Goal: Find specific page/section: Find specific page/section

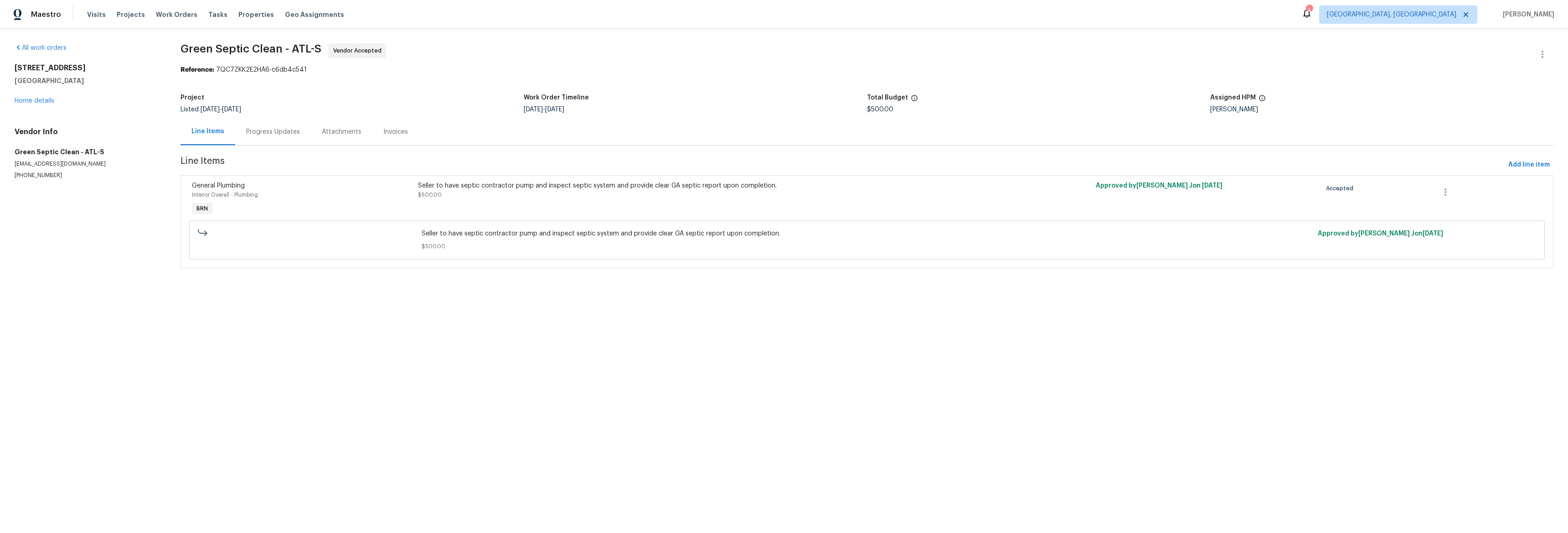
click at [256, 135] on div "Progress Updates" at bounding box center [273, 132] width 54 height 9
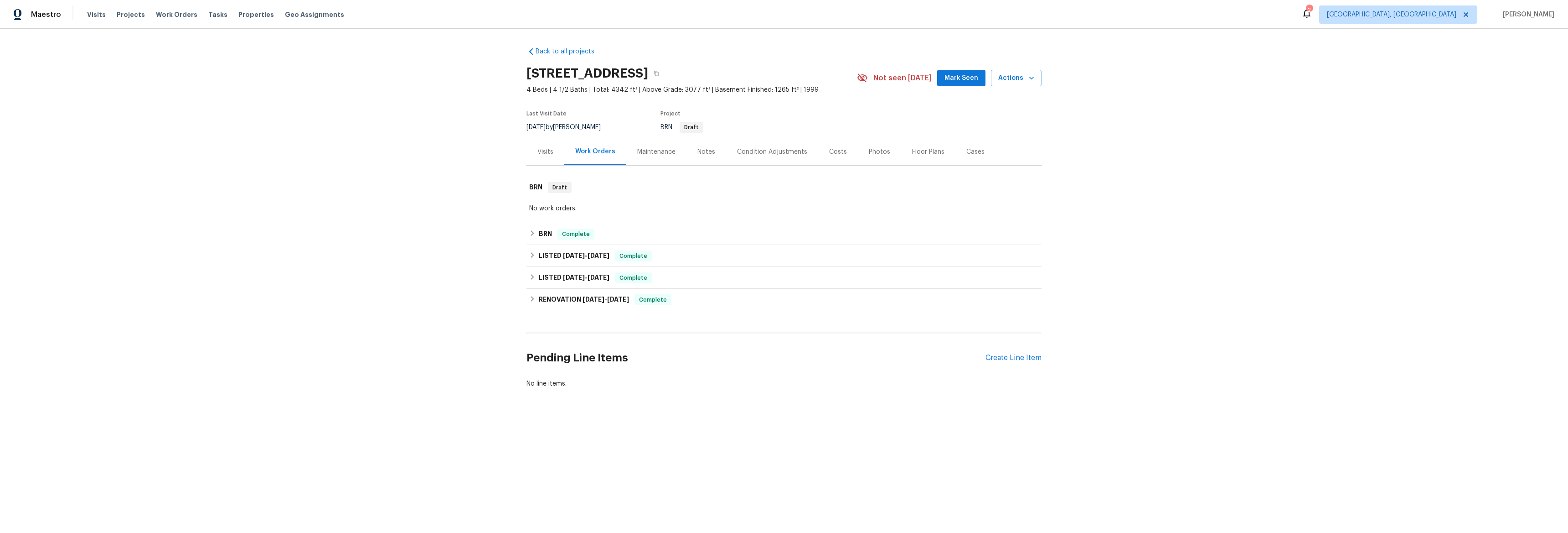
click at [522, 235] on div "Back to all projects 9979 Bridgewater Pointe, Villa Rica, GA 30180 4 Beds | 4 1…" at bounding box center [784, 239] width 1568 height 422
click at [527, 235] on div "BRN Complete" at bounding box center [784, 234] width 515 height 22
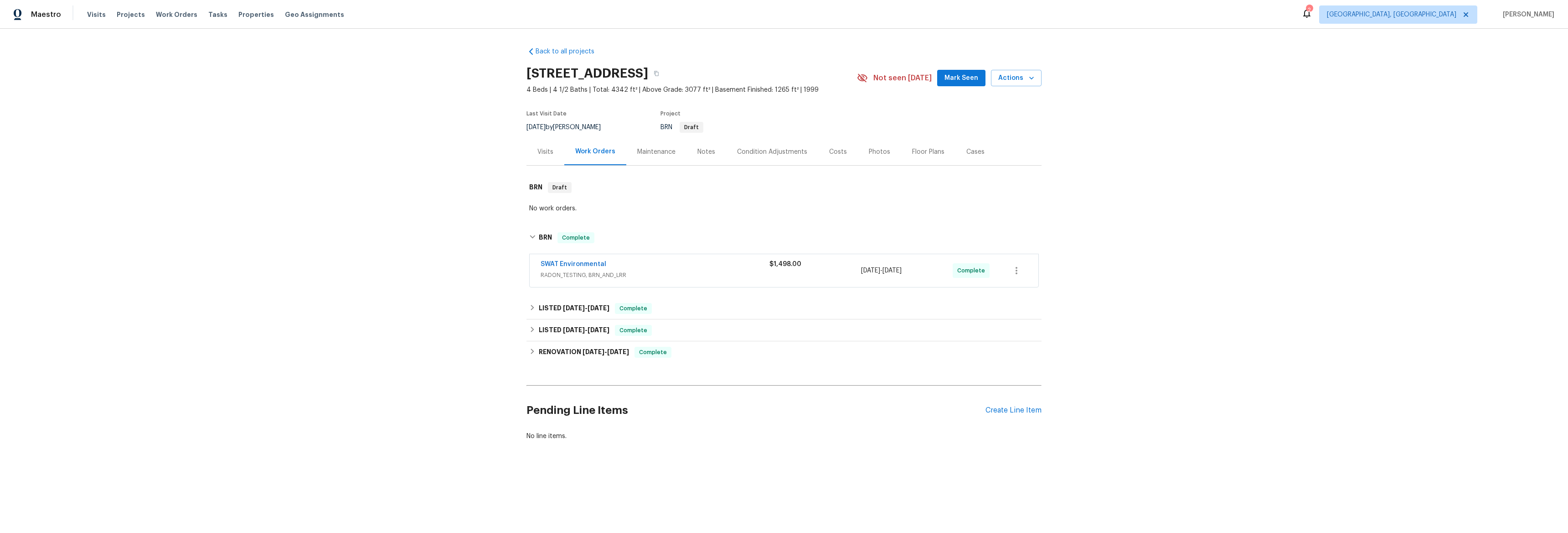
click at [541, 259] on span "SWAT Environmental" at bounding box center [573, 264] width 66 height 9
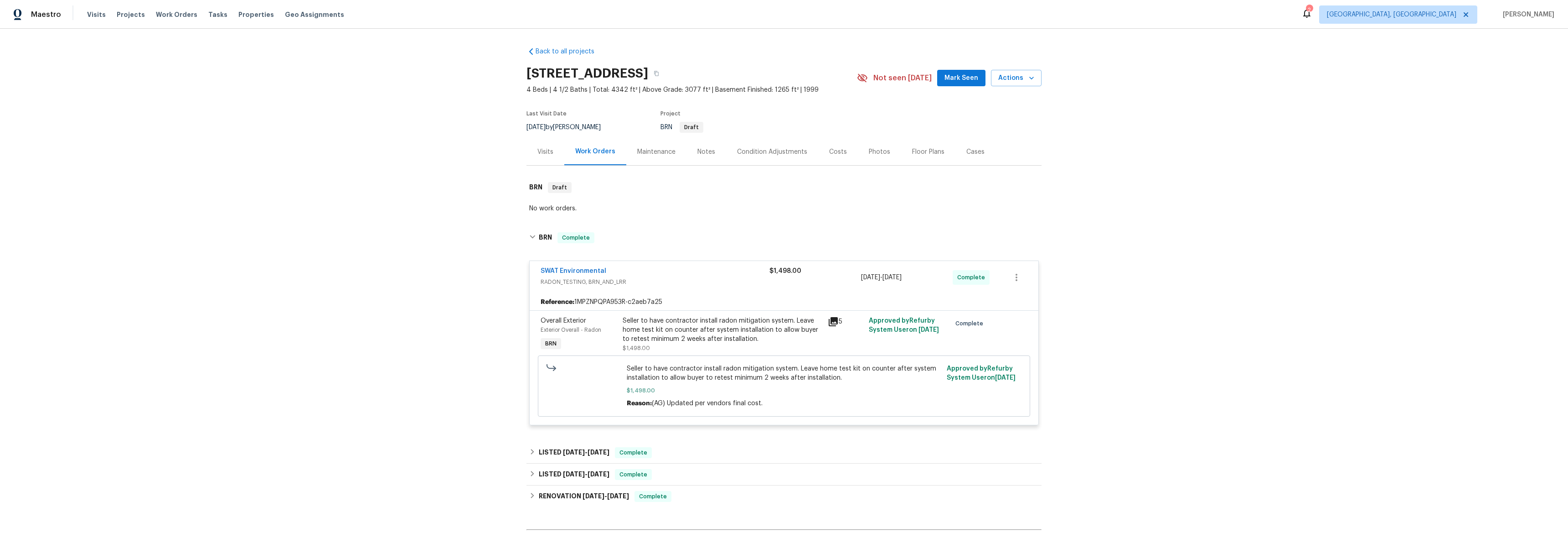
click at [828, 322] on icon at bounding box center [833, 321] width 9 height 9
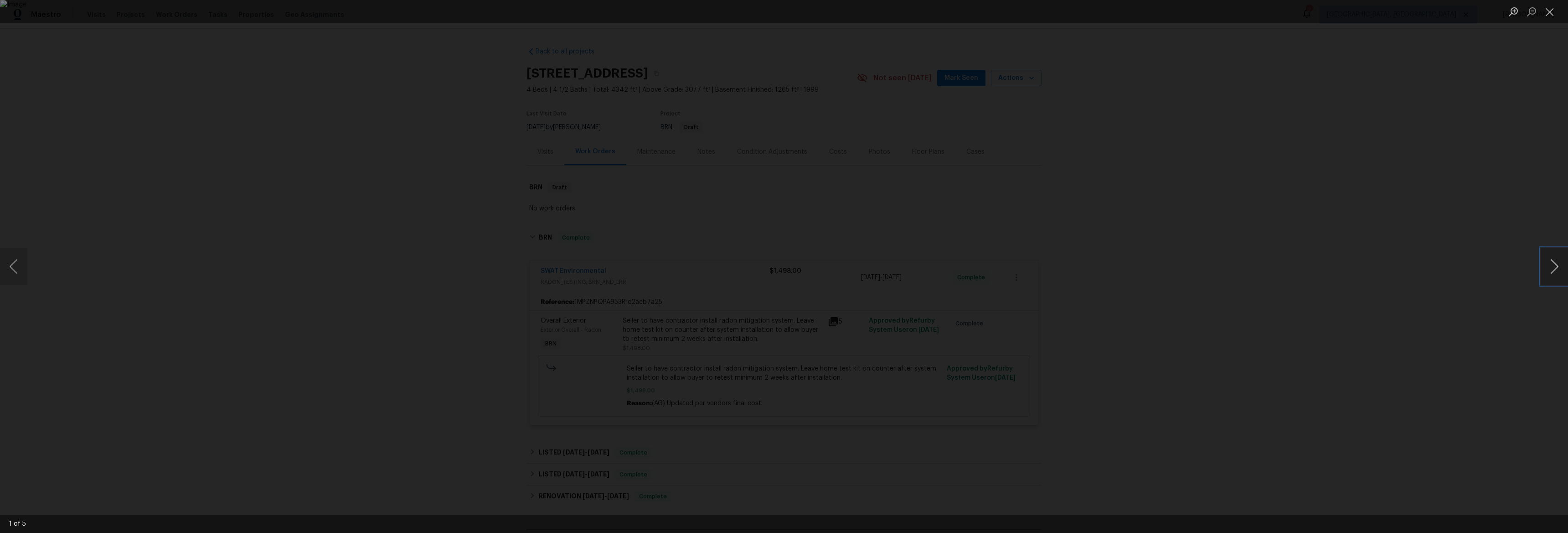
click at [1553, 275] on button "Next image" at bounding box center [1554, 266] width 27 height 37
click at [1553, 274] on button "Next image" at bounding box center [1554, 266] width 27 height 37
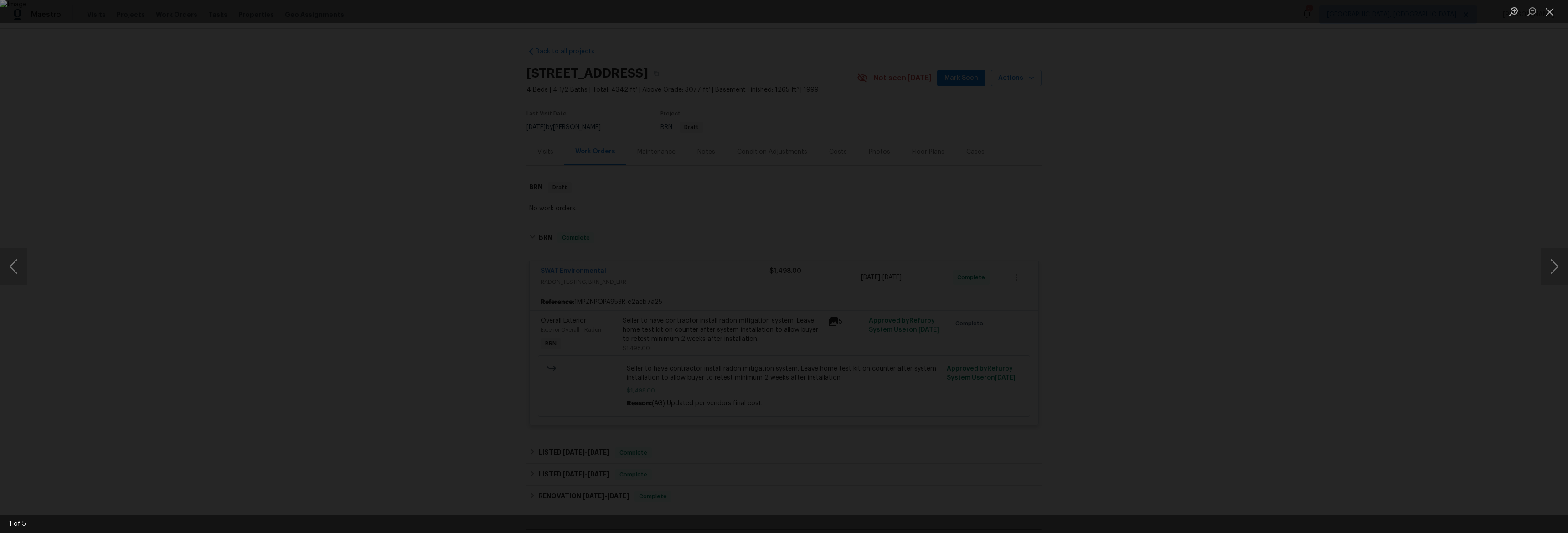
click at [317, 270] on div "Lightbox" at bounding box center [784, 266] width 1568 height 533
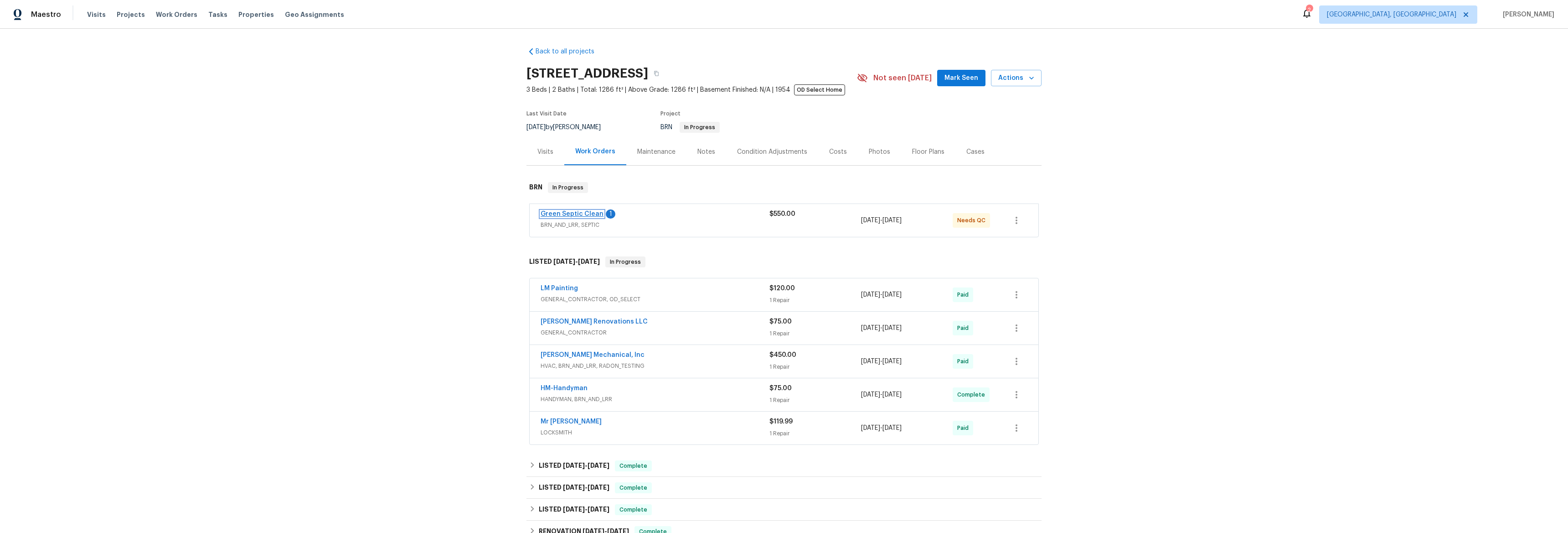
click at [564, 213] on link "Green Septic Clean" at bounding box center [572, 214] width 63 height 6
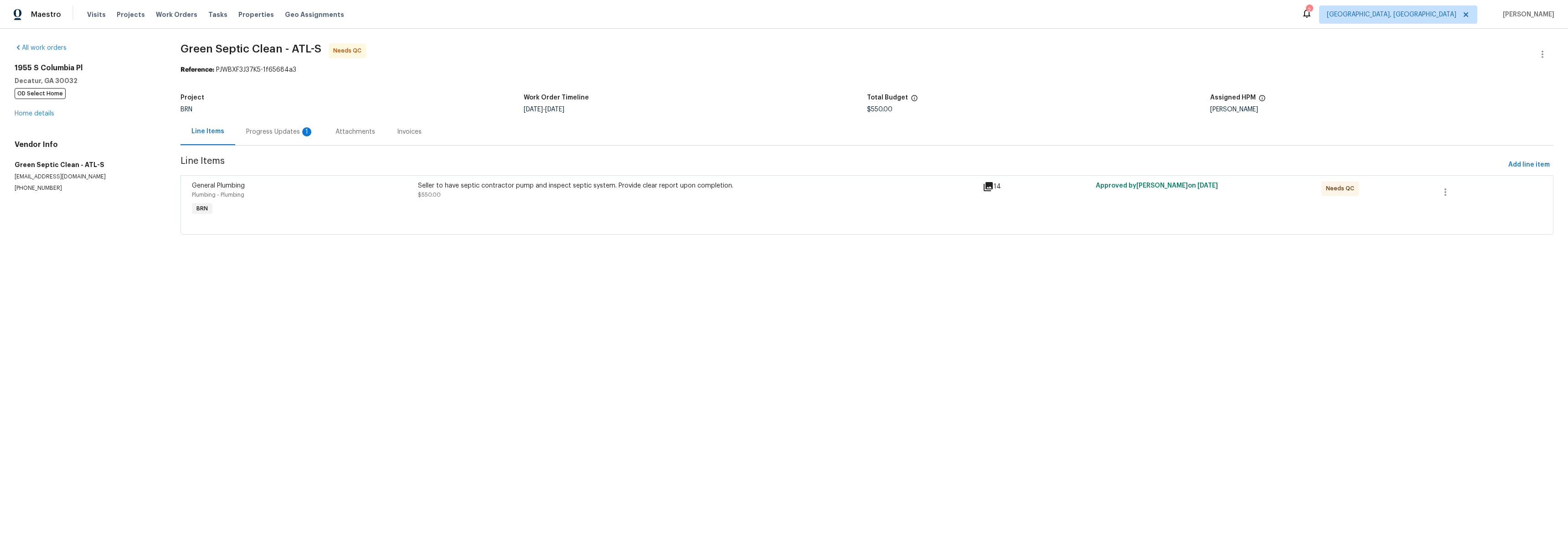
click at [282, 132] on div "Progress Updates 1" at bounding box center [279, 132] width 68 height 9
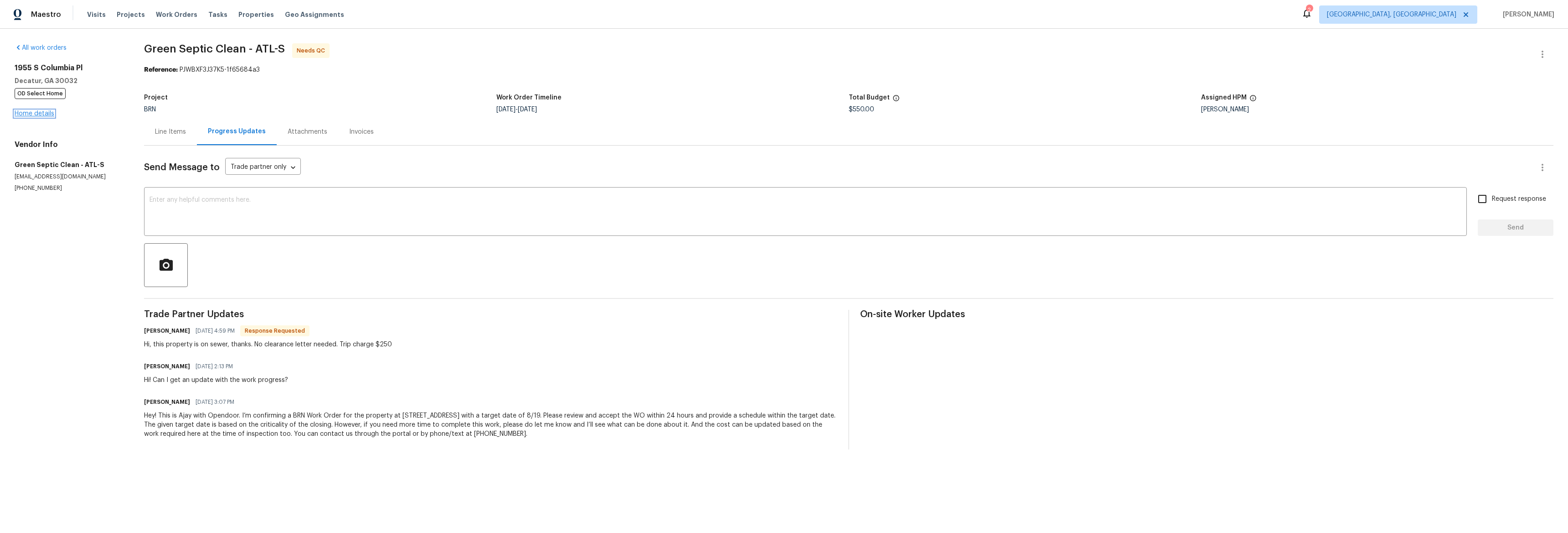
click at [46, 116] on link "Home details" at bounding box center [34, 113] width 40 height 6
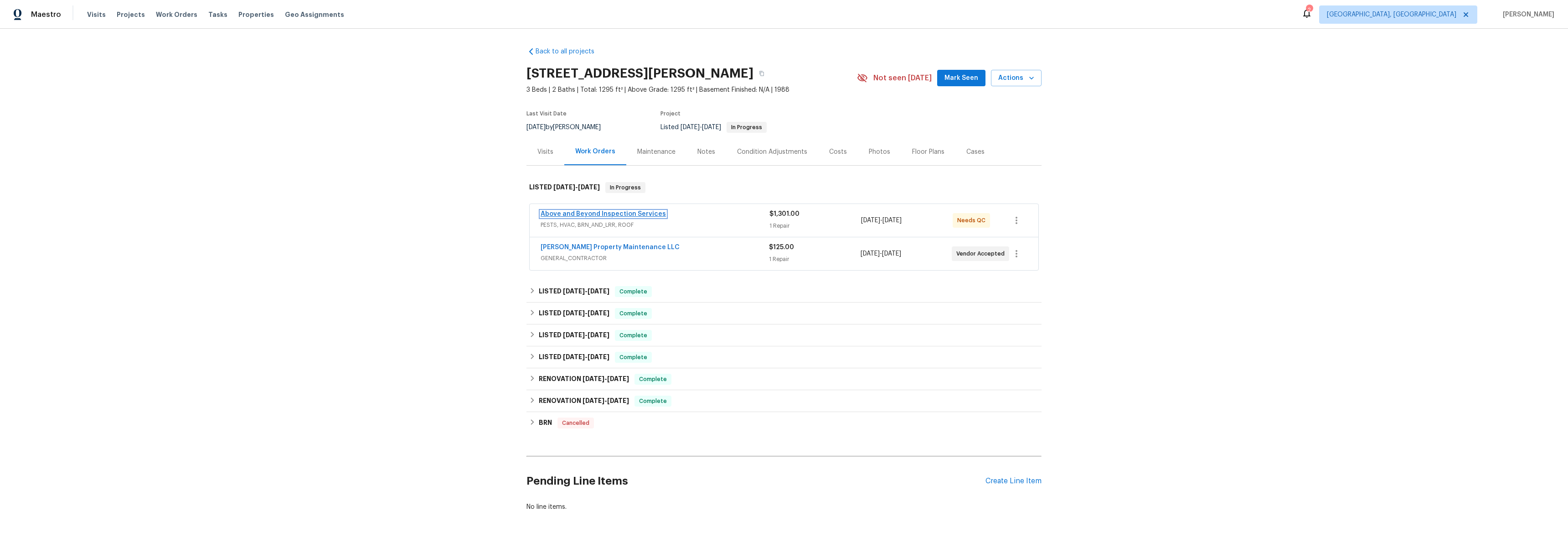
click at [577, 214] on link "Above and Beyond Inspection Services" at bounding box center [603, 214] width 125 height 6
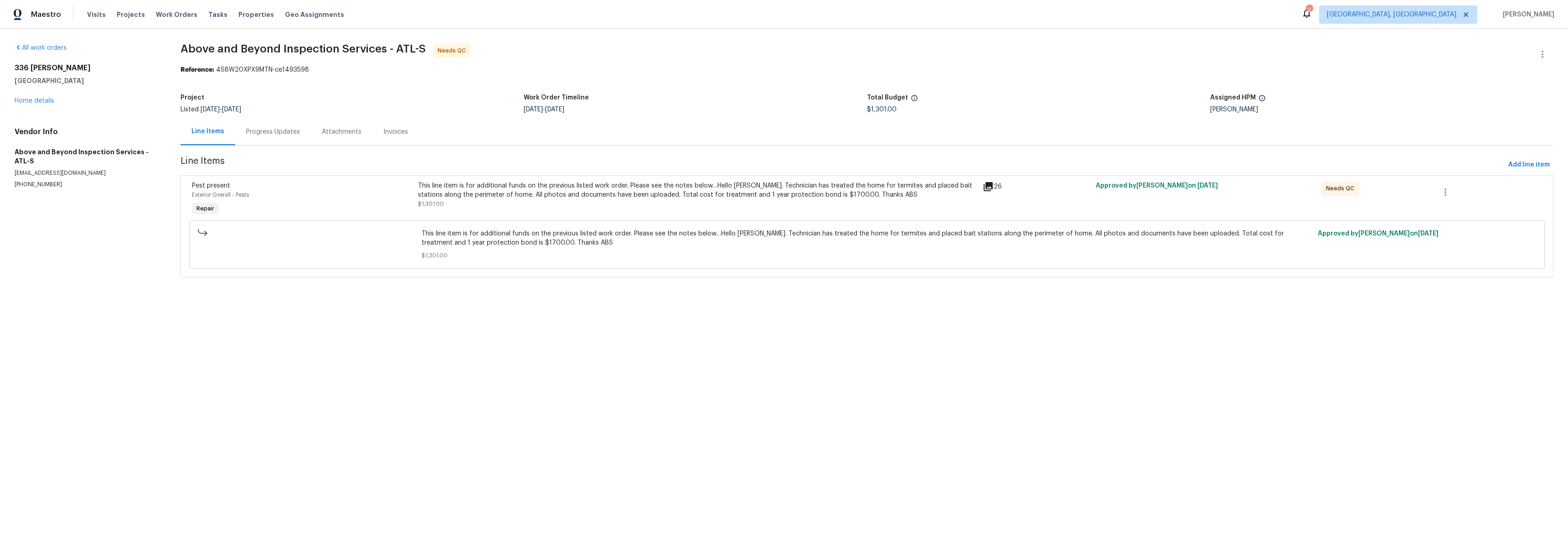
click at [266, 123] on div "Progress Updates" at bounding box center [273, 132] width 75 height 27
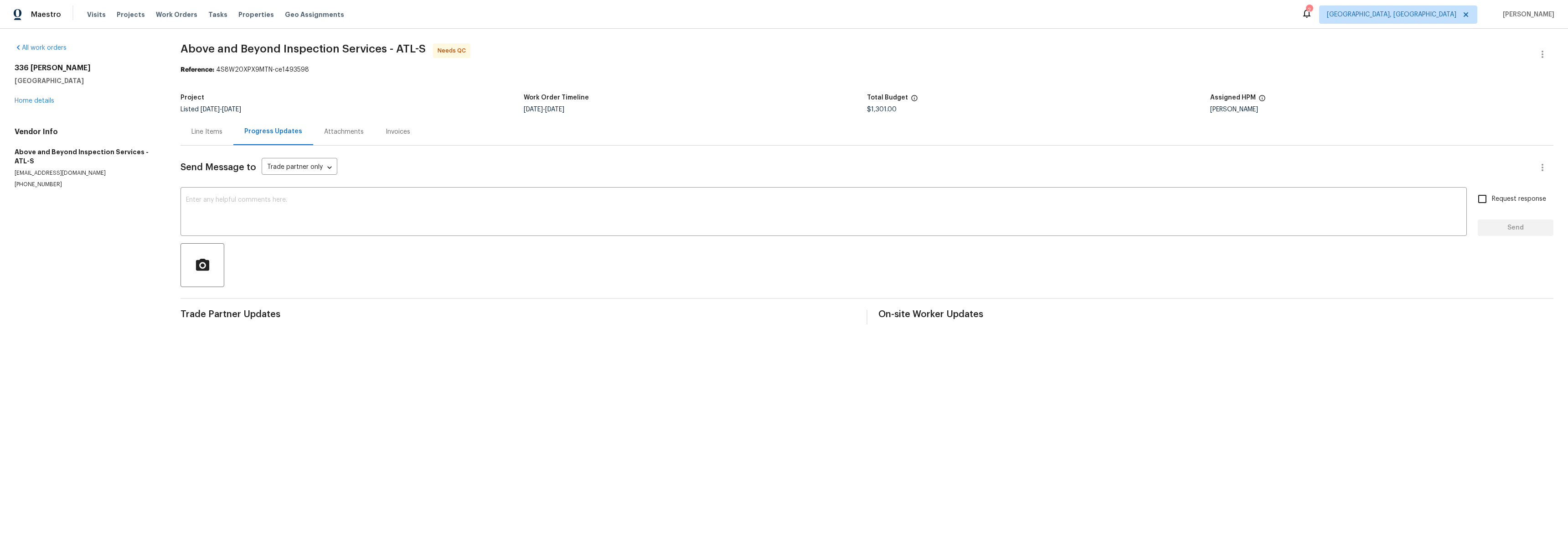
click at [203, 132] on div "Line Items" at bounding box center [207, 132] width 31 height 9
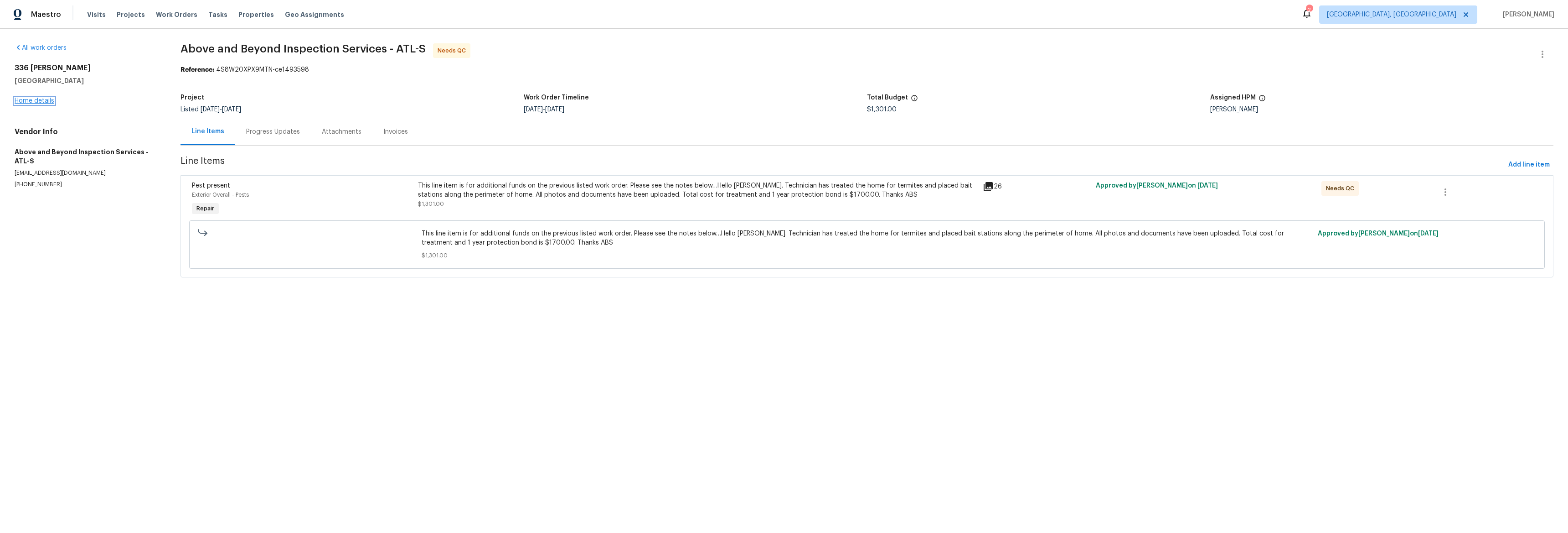
click at [32, 101] on link "Home details" at bounding box center [34, 101] width 40 height 6
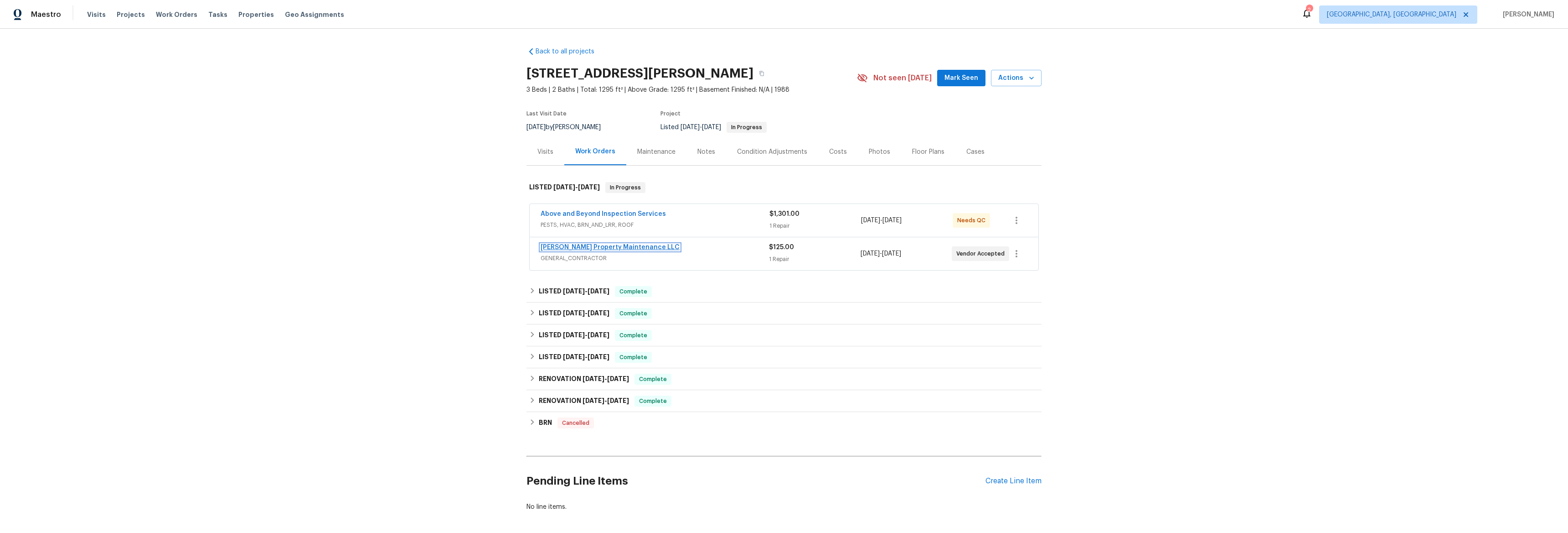
click at [573, 248] on link "[PERSON_NAME] Property Maintenance LLC" at bounding box center [610, 247] width 139 height 6
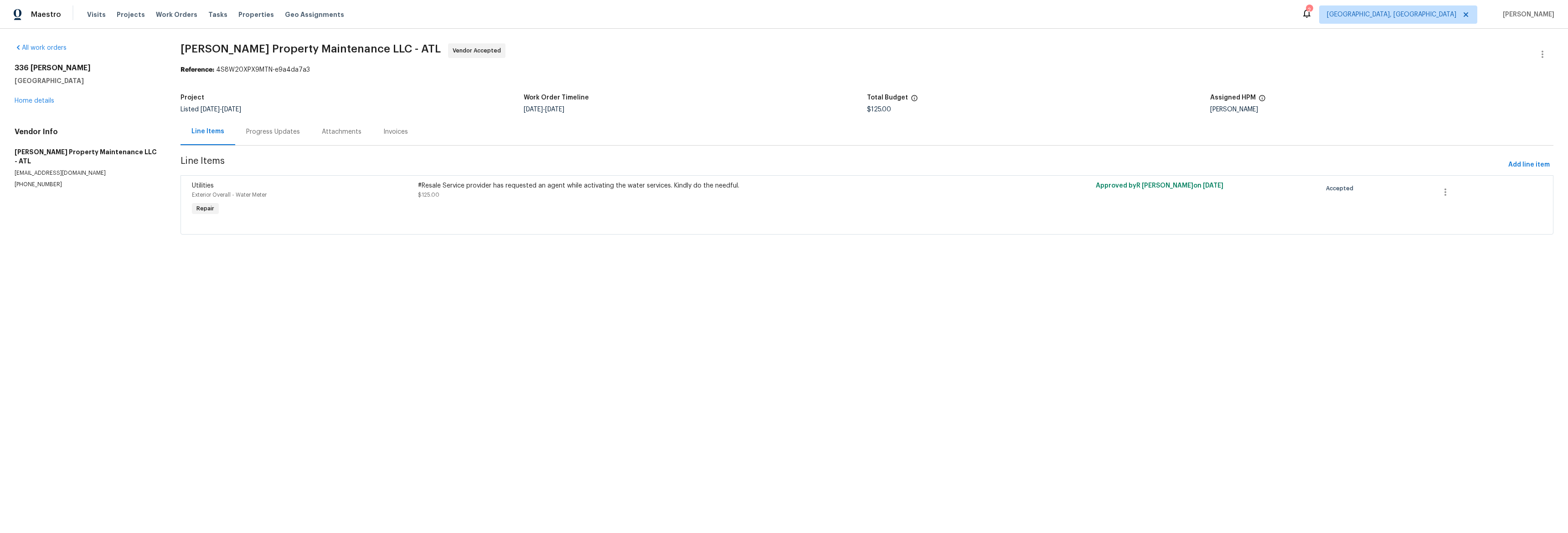
click at [256, 135] on div "Progress Updates" at bounding box center [273, 132] width 54 height 9
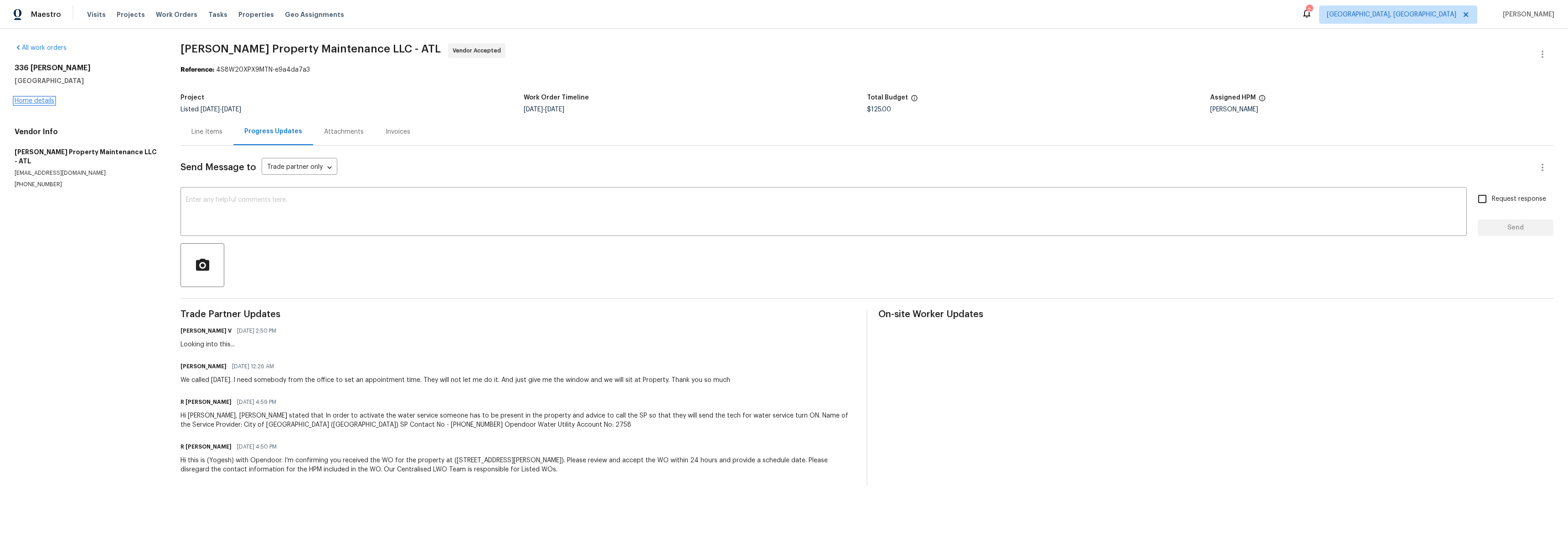
click at [50, 101] on link "Home details" at bounding box center [34, 101] width 40 height 6
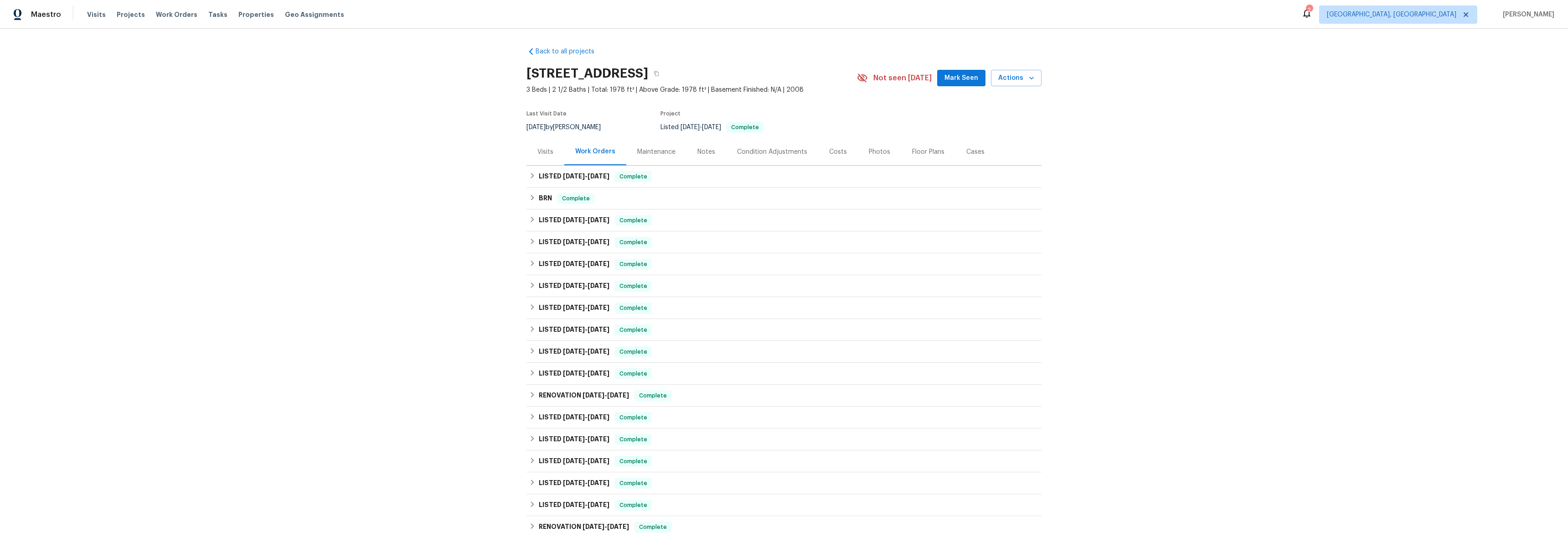
click at [541, 152] on div "Visits" at bounding box center [545, 152] width 16 height 9
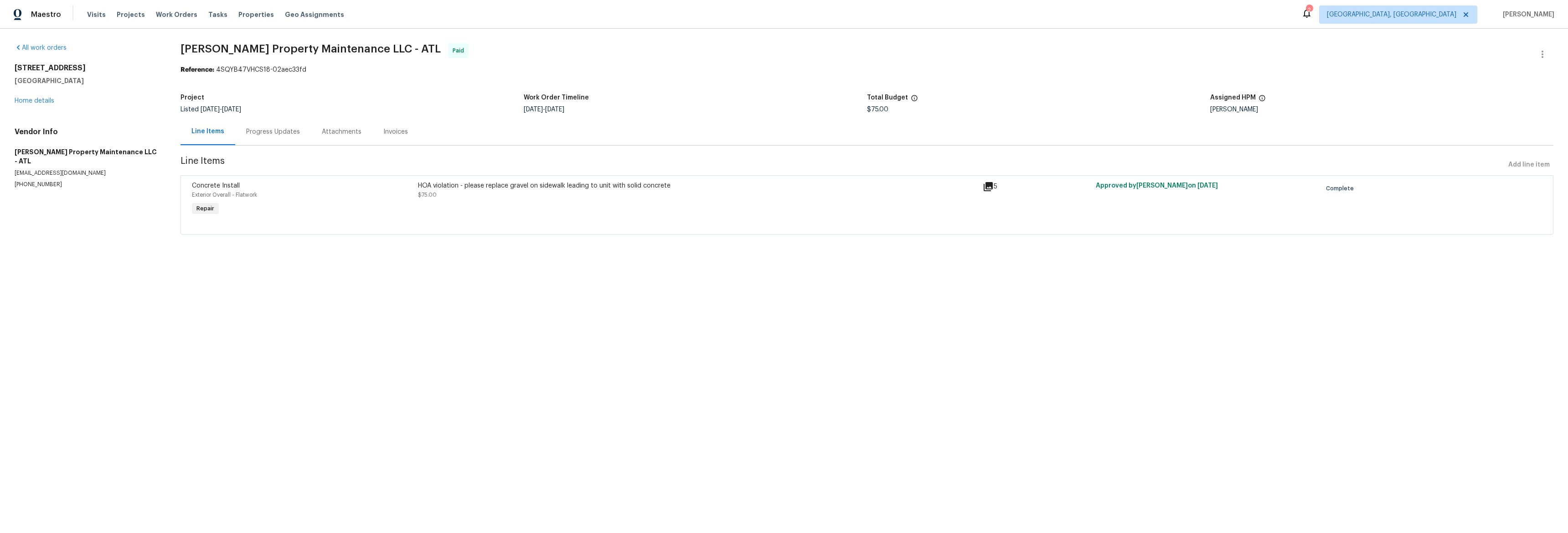
click at [272, 135] on div "Progress Updates" at bounding box center [273, 132] width 54 height 9
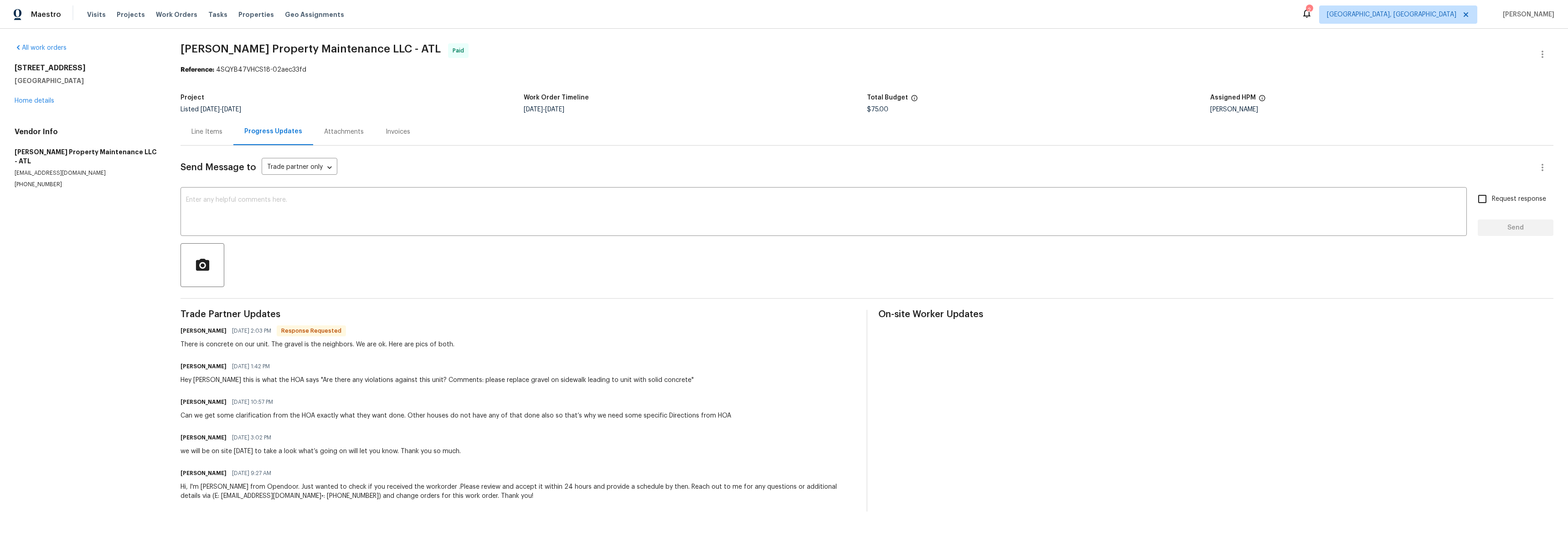
click at [206, 132] on div "Line Items" at bounding box center [207, 132] width 31 height 9
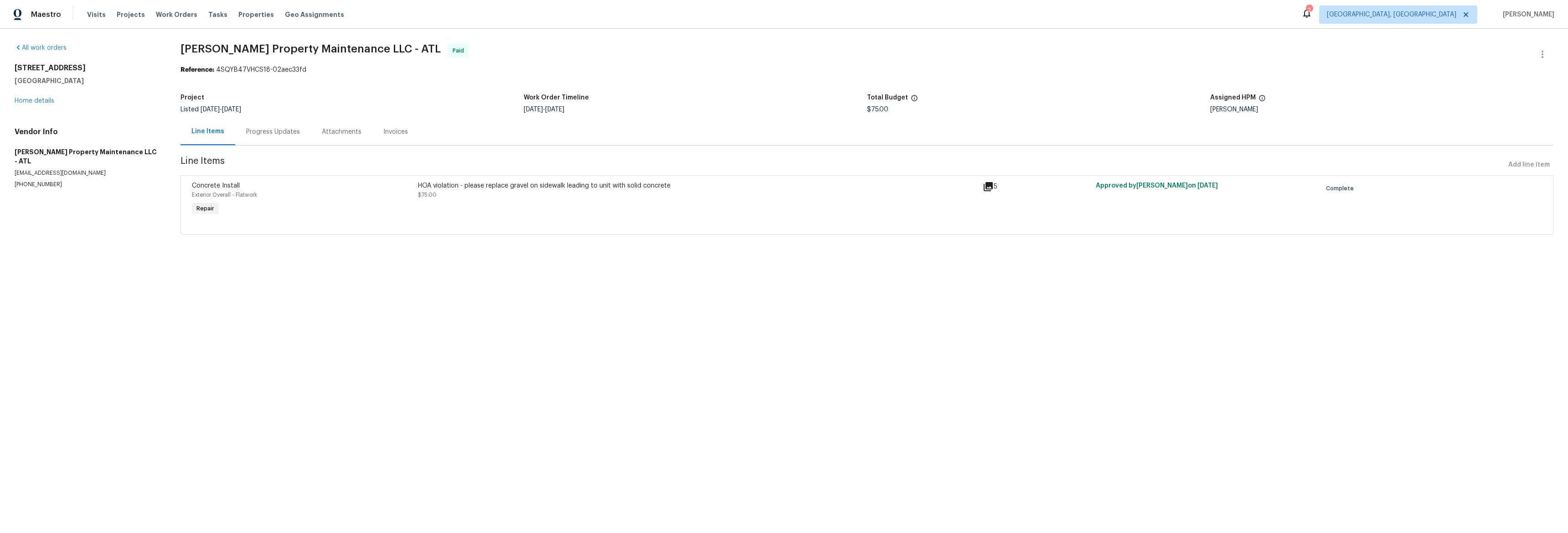
click at [972, 192] on div "HOA violation - please replace gravel on sidewalk leading to unit with solid co…" at bounding box center [698, 190] width 559 height 18
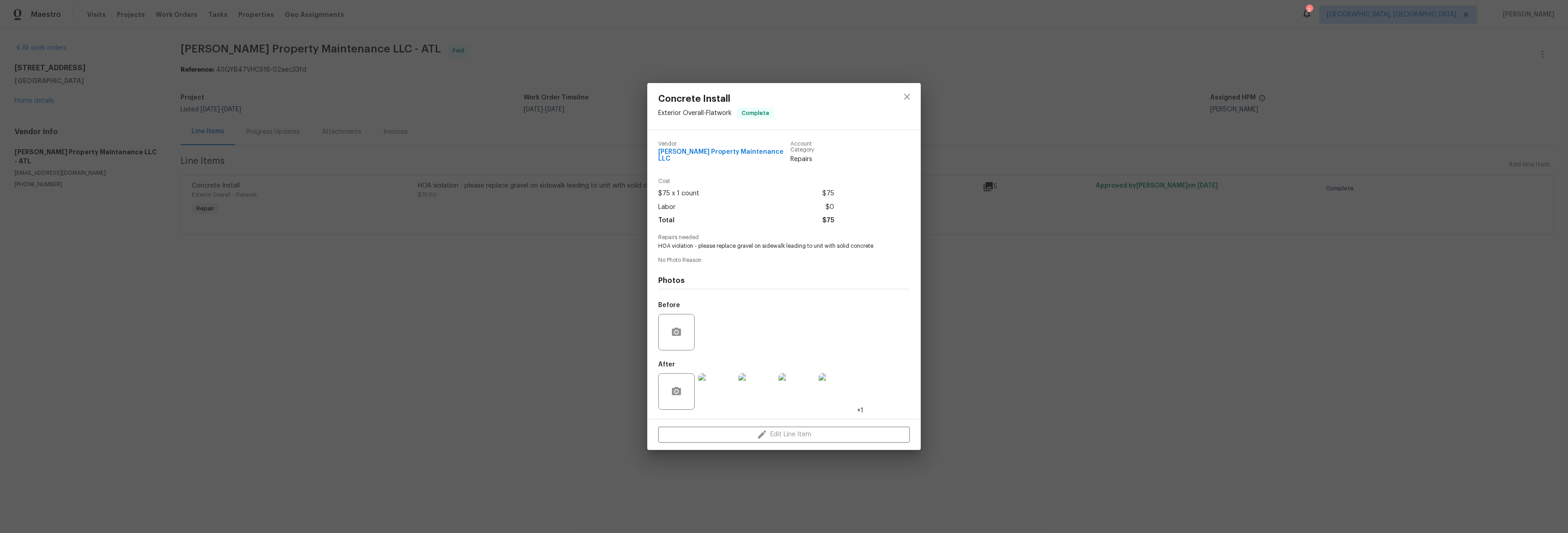
click at [981, 185] on div "Concrete Install Exterior Overall - Flatwork Complete Vendor Glen Property Main…" at bounding box center [784, 266] width 1568 height 533
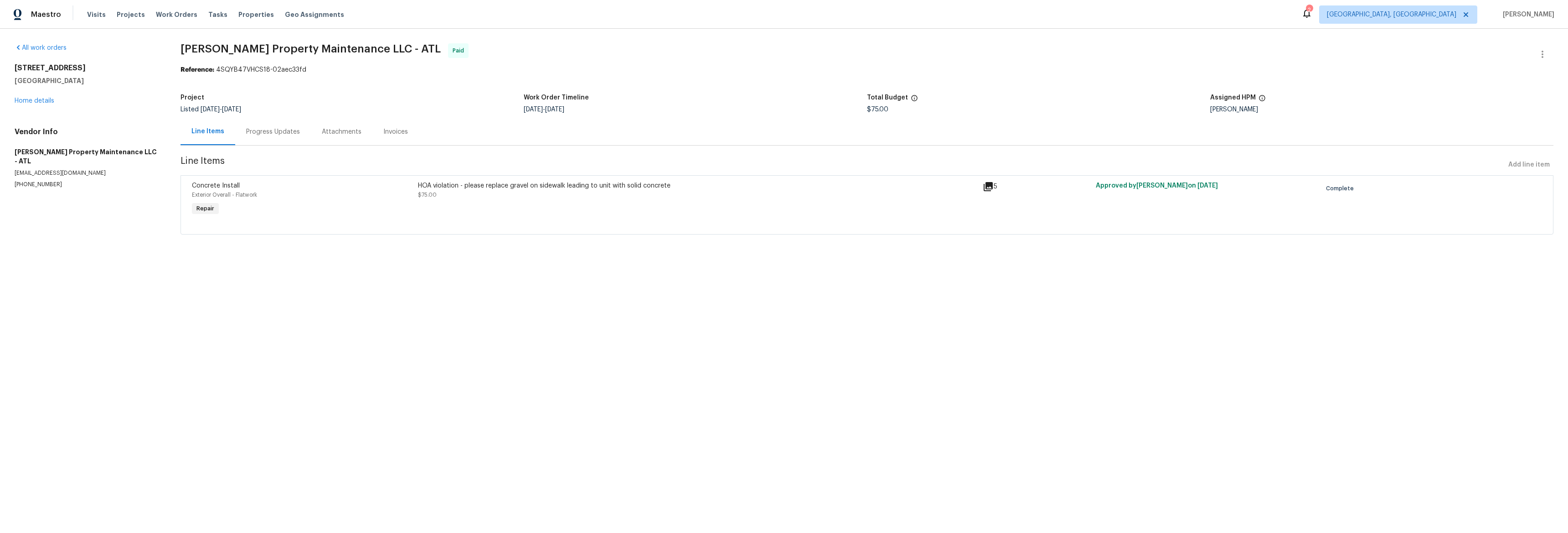
click at [982, 186] on icon at bounding box center [988, 186] width 11 height 11
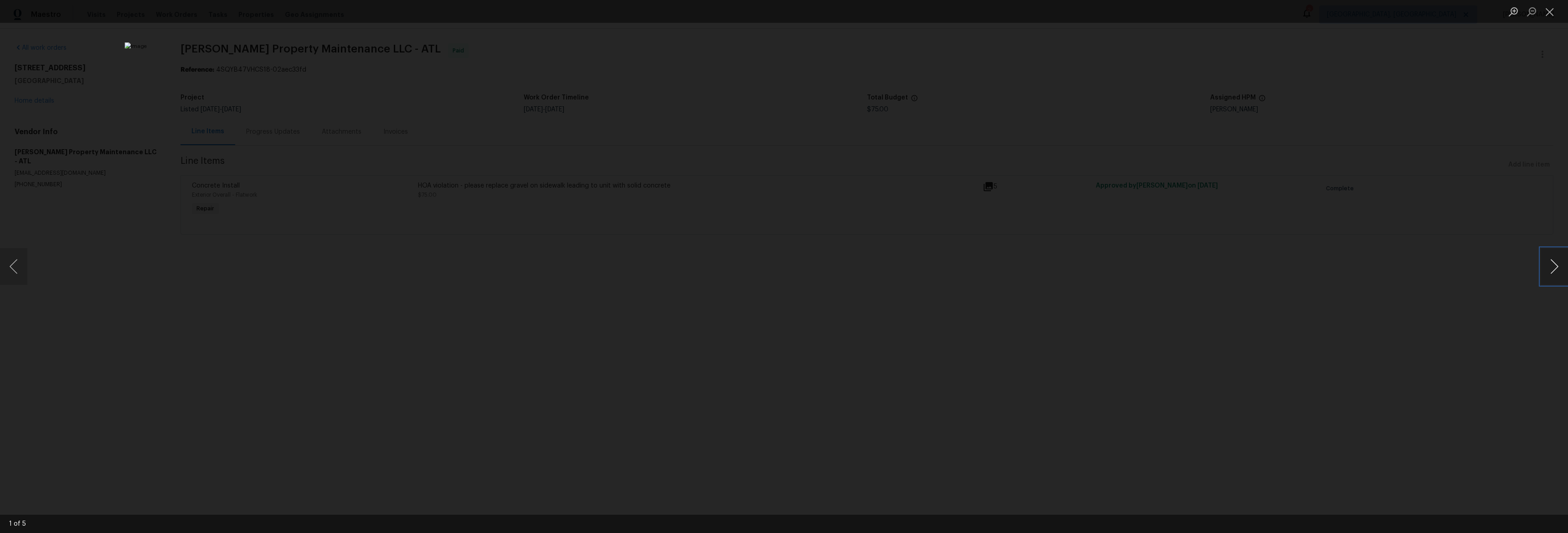
click at [1551, 265] on button "Next image" at bounding box center [1554, 266] width 27 height 37
click at [1551, 264] on button "Next image" at bounding box center [1554, 266] width 27 height 37
click at [1551, 265] on button "Next image" at bounding box center [1554, 266] width 27 height 37
click at [425, 263] on div "Lightbox" at bounding box center [784, 266] width 1568 height 533
